Goal: Task Accomplishment & Management: Complete application form

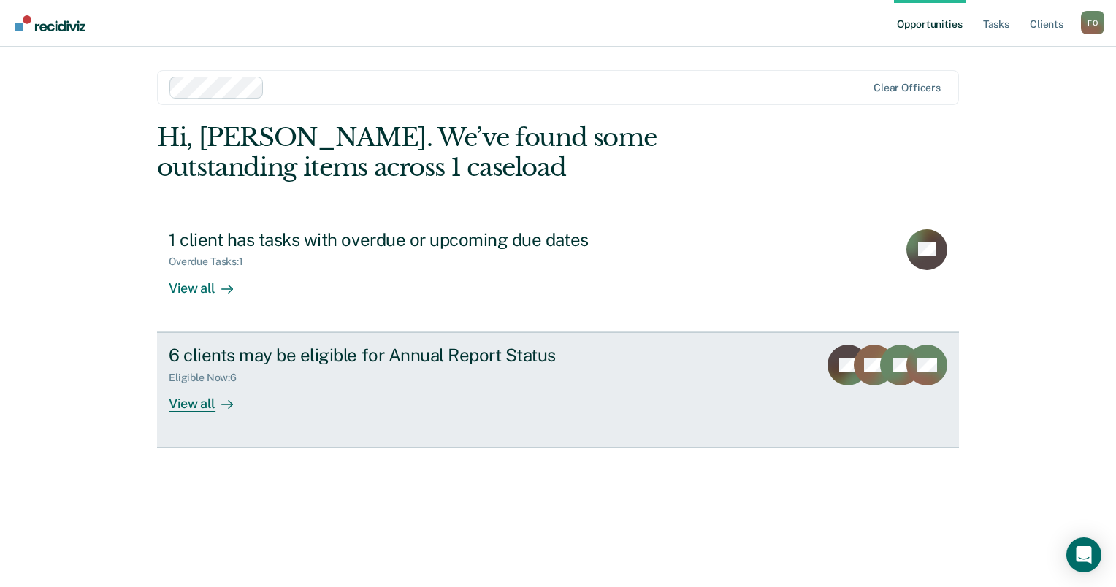
click at [194, 397] on div "View all" at bounding box center [210, 397] width 82 height 28
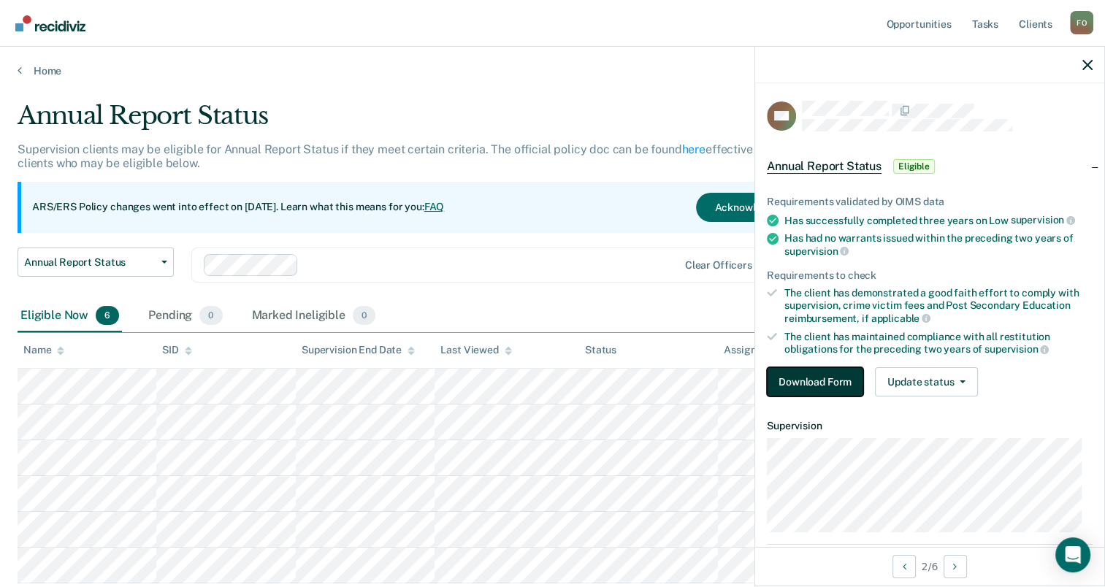
click at [811, 371] on button "Download Form" at bounding box center [815, 381] width 96 height 29
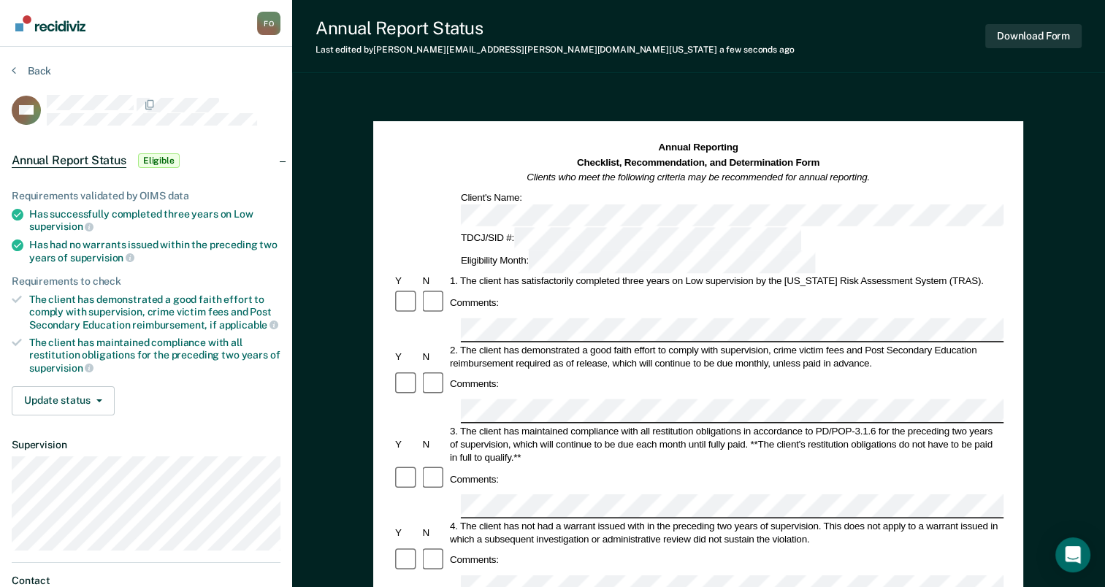
click at [654, 370] on div "Comments:" at bounding box center [698, 384] width 610 height 28
click at [448, 203] on div "Client's Name:" at bounding box center [698, 209] width 610 height 36
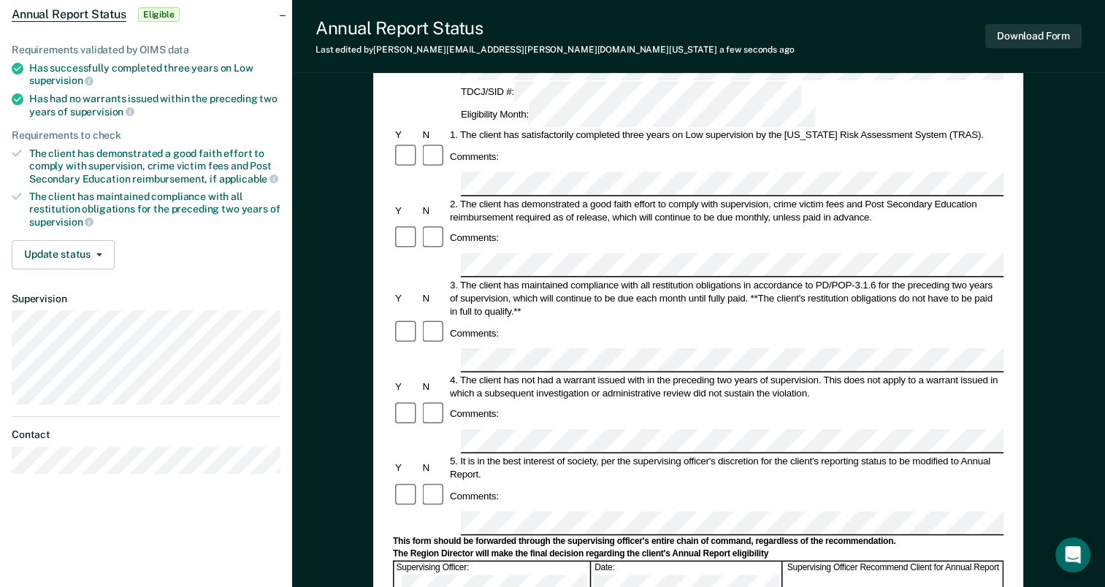
scroll to position [219, 0]
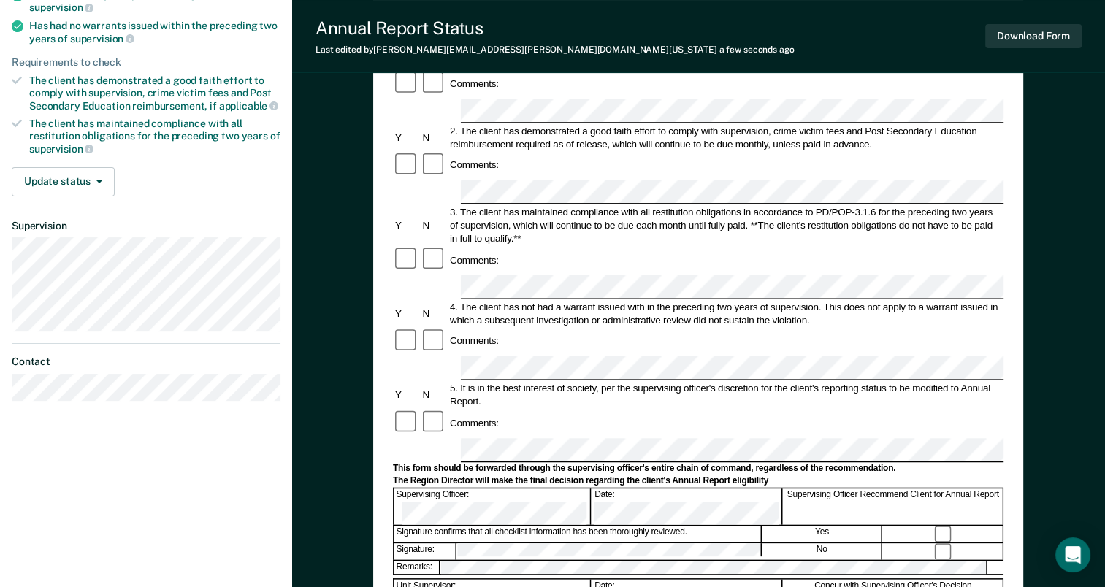
click at [427, 463] on div "This form should be forwarded through the supervising officer's entire chain of…" at bounding box center [698, 469] width 610 height 12
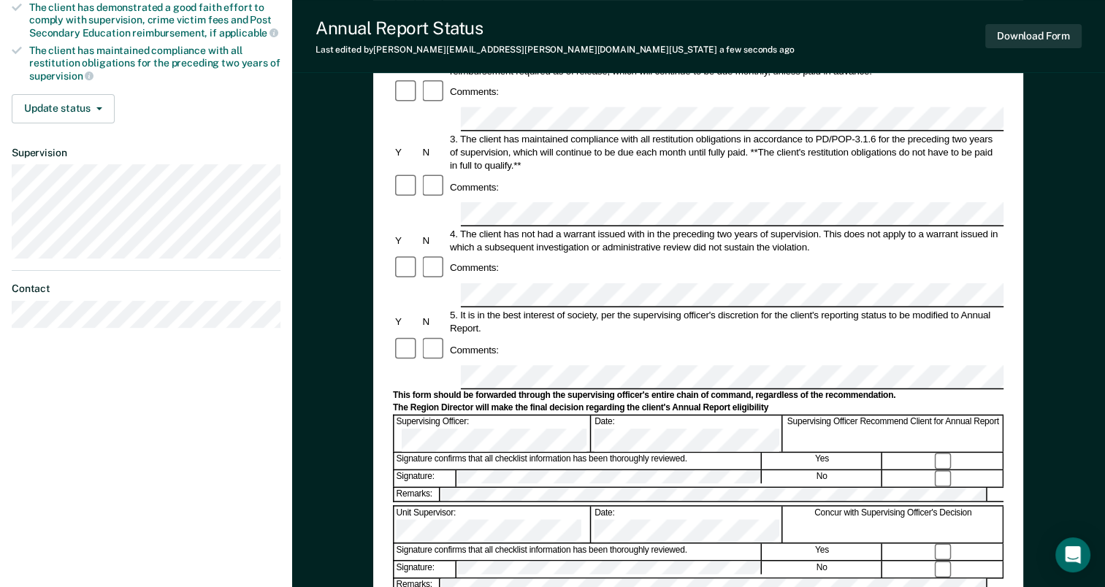
click at [719, 453] on div "Signature confirms that all checklist information has been thoroughly reviewed." at bounding box center [577, 461] width 367 height 16
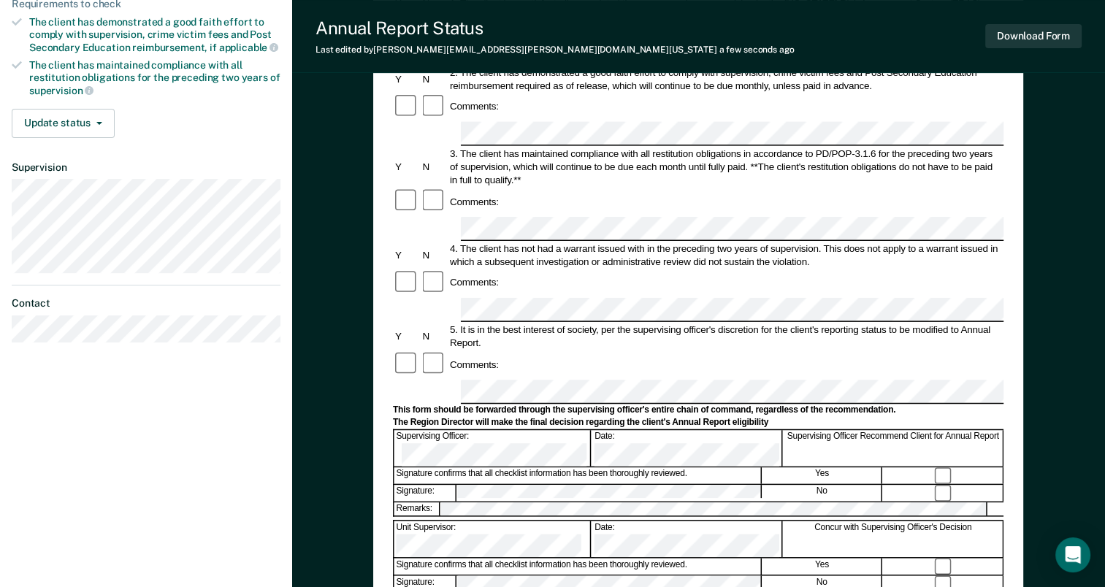
scroll to position [275, 0]
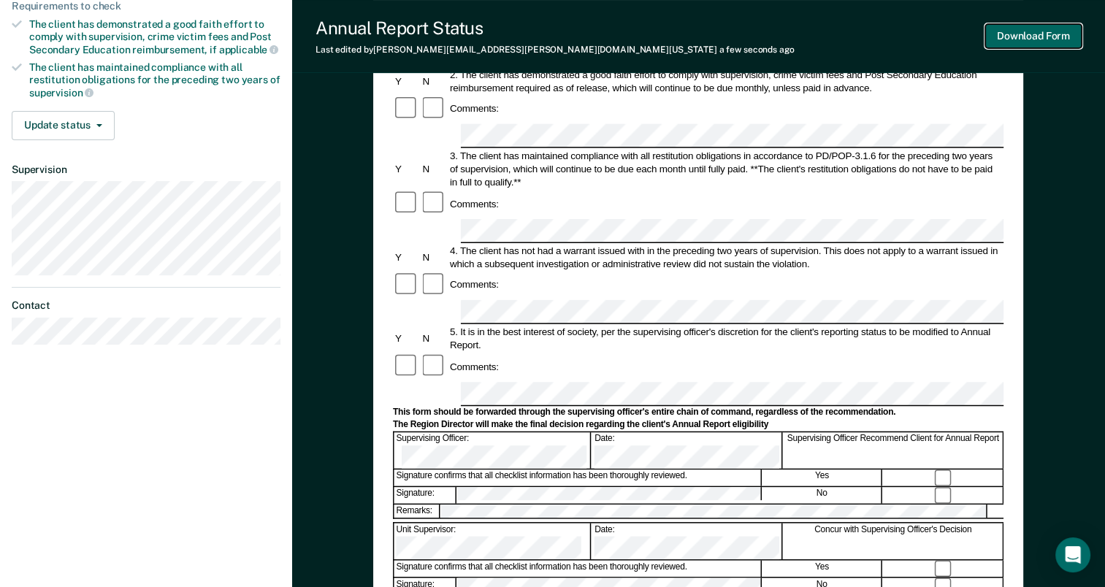
click at [1017, 31] on button "Download Form" at bounding box center [1033, 36] width 96 height 24
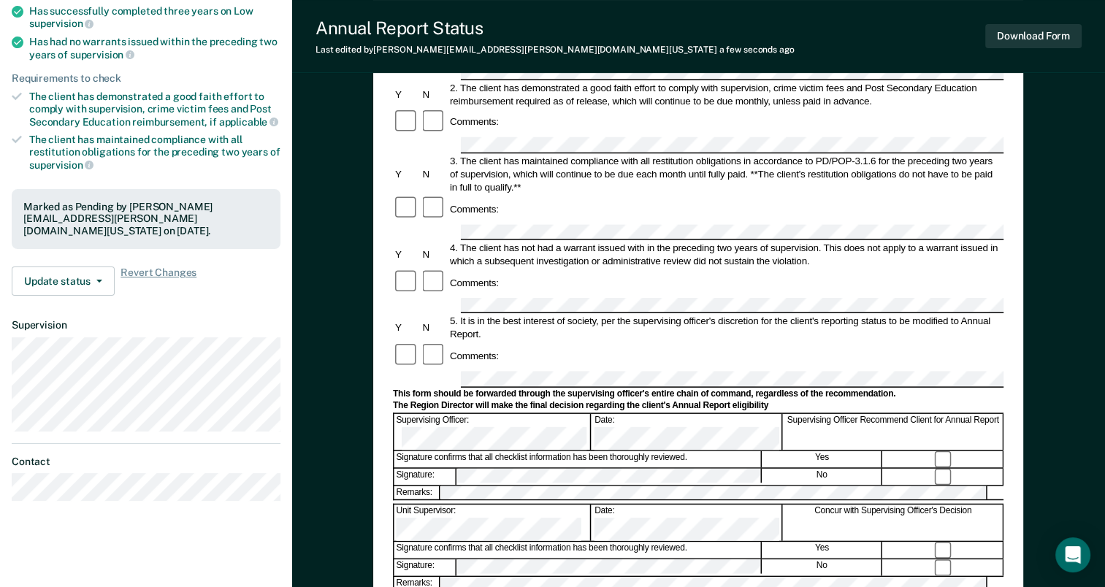
scroll to position [202, 0]
click at [93, 280] on span "button" at bounding box center [97, 281] width 12 height 3
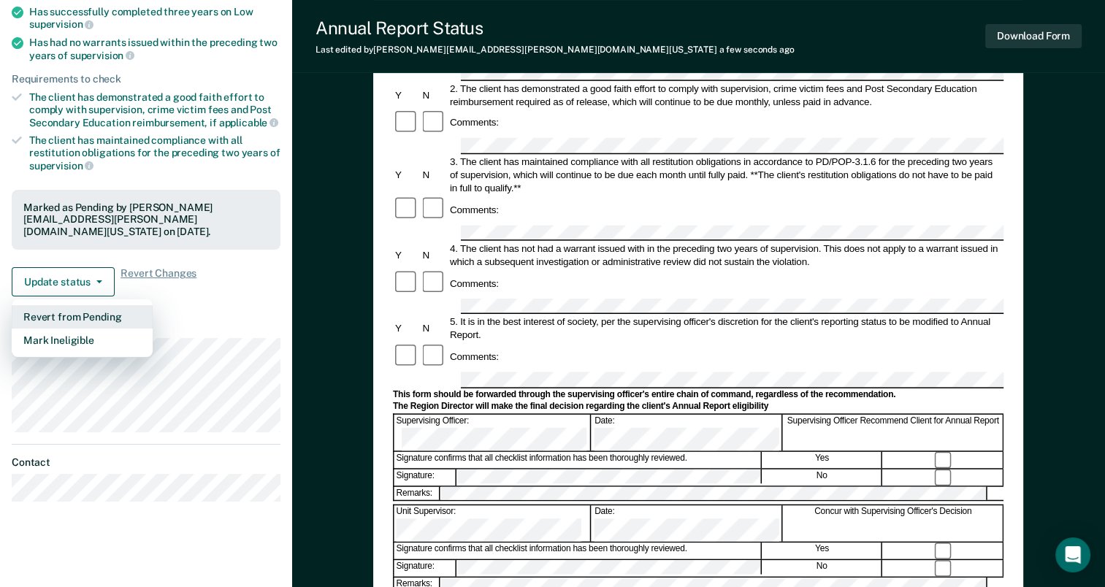
click at [102, 305] on button "Revert from Pending" at bounding box center [82, 316] width 141 height 23
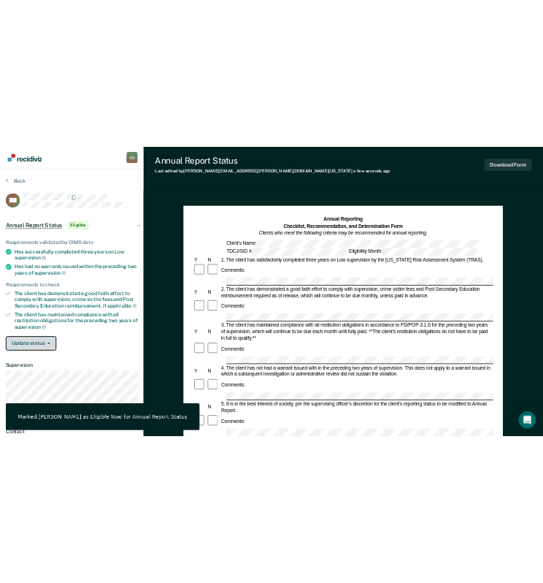
scroll to position [0, 0]
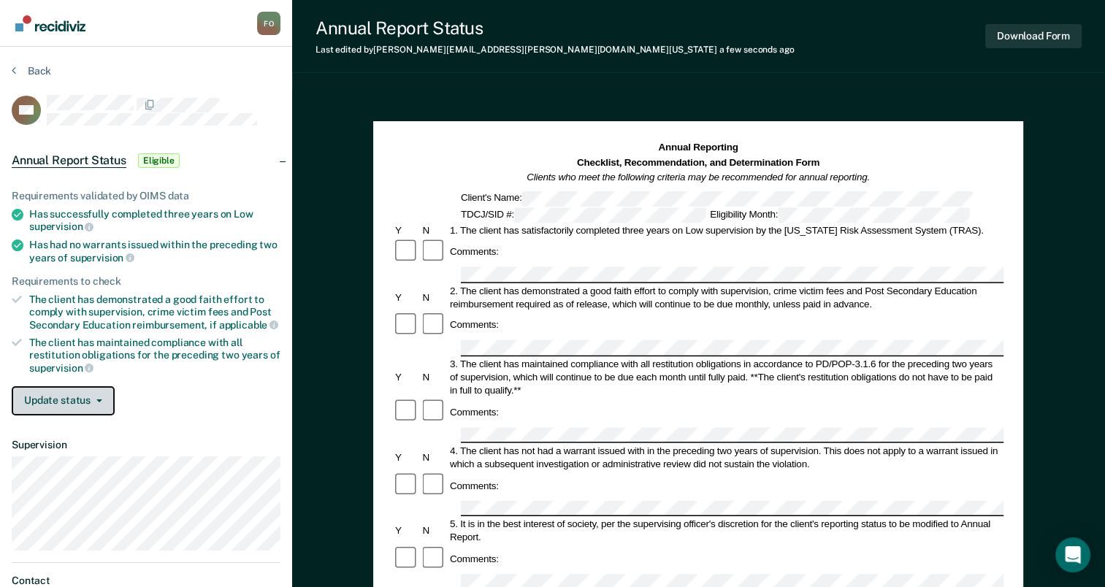
click at [94, 400] on button "Update status" at bounding box center [63, 400] width 103 height 29
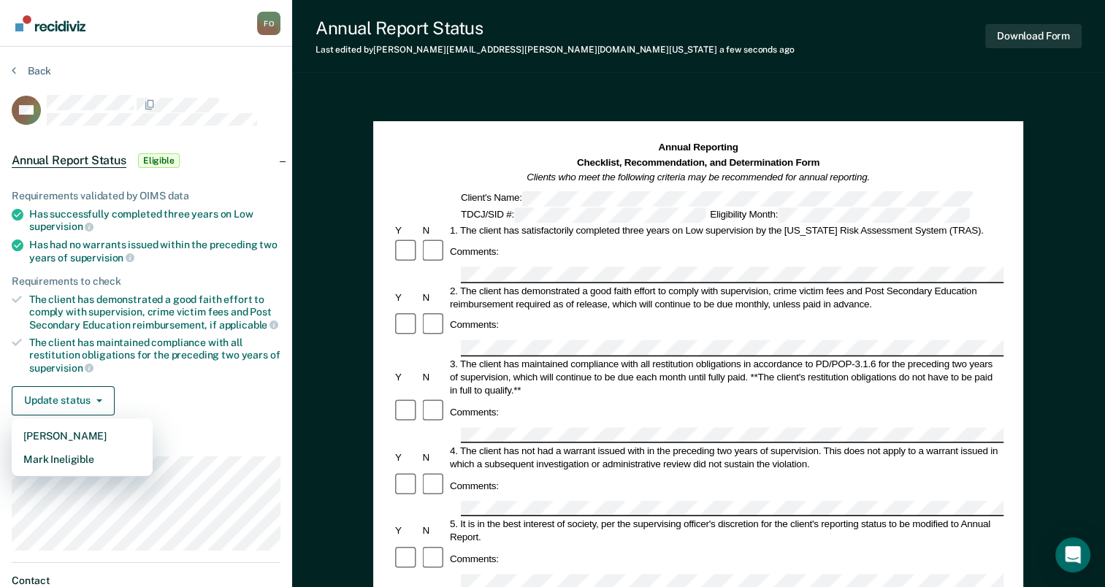
click at [231, 400] on div "Update status [PERSON_NAME] Mark Ineligible" at bounding box center [146, 400] width 269 height 29
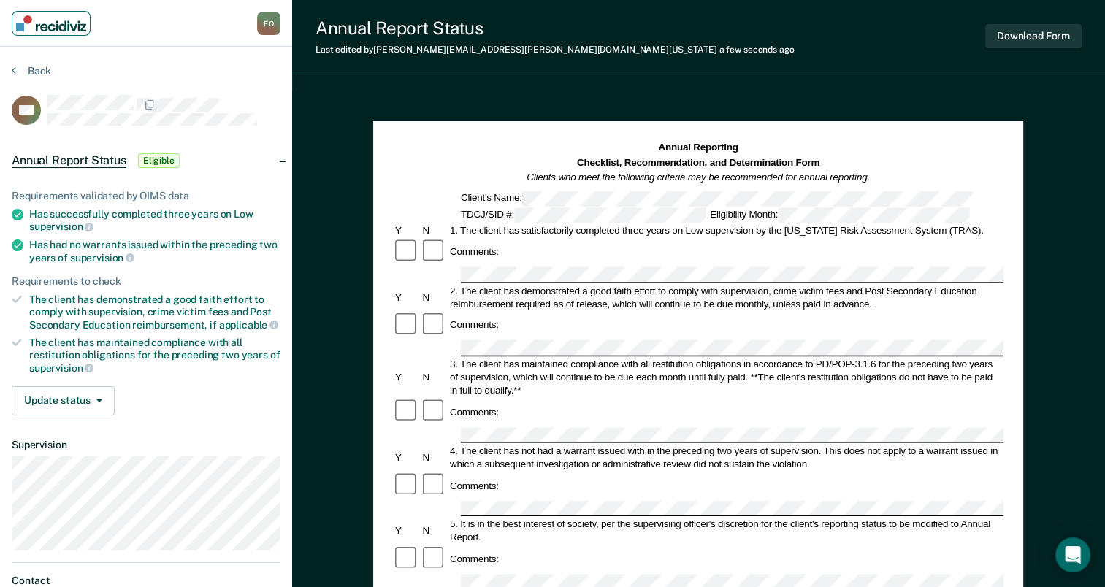
click at [55, 26] on img "Main navigation" at bounding box center [51, 23] width 70 height 16
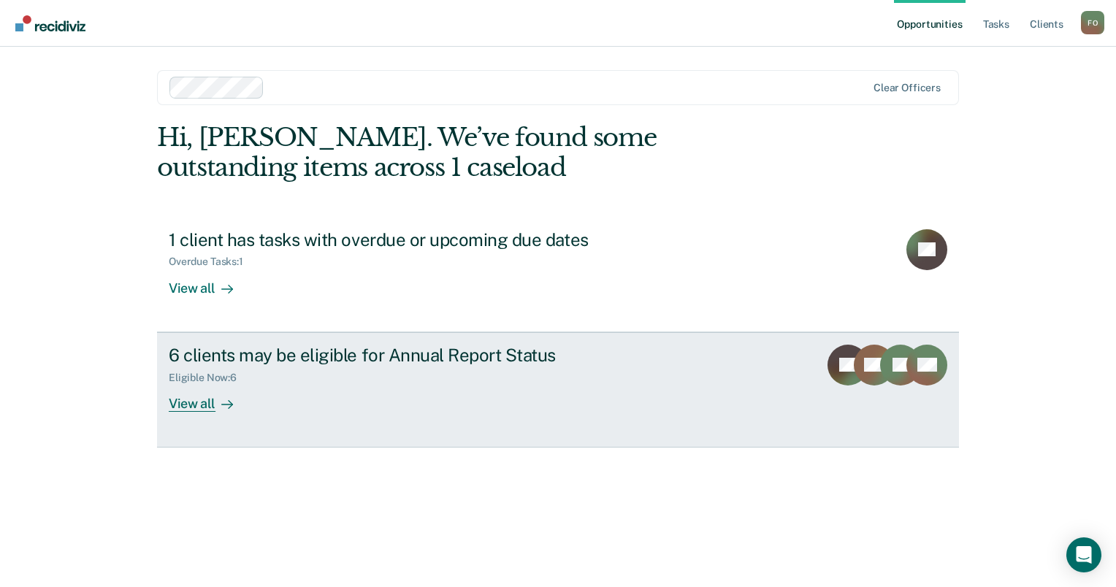
click at [203, 359] on div "6 clients may be eligible for Annual Report Status" at bounding box center [425, 355] width 513 height 21
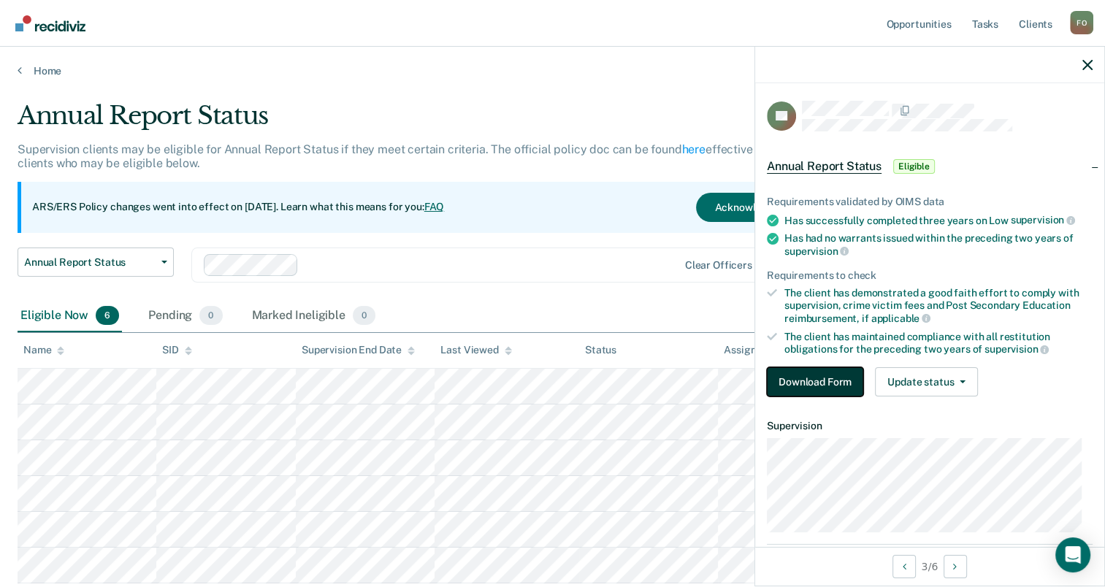
click at [814, 381] on button "Download Form" at bounding box center [815, 381] width 96 height 29
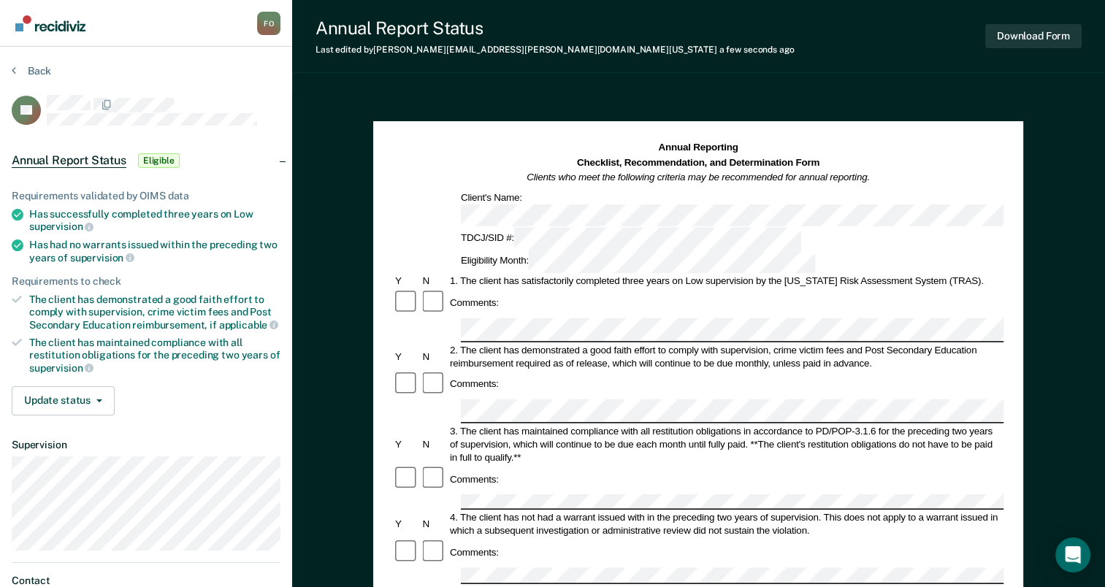
click at [935, 141] on div "Annual Reporting Checklist, Recommendation, and Determination Form Clients who …" at bounding box center [698, 163] width 610 height 45
click at [1014, 38] on button "Download Form" at bounding box center [1033, 36] width 96 height 24
